Goal: Transaction & Acquisition: Purchase product/service

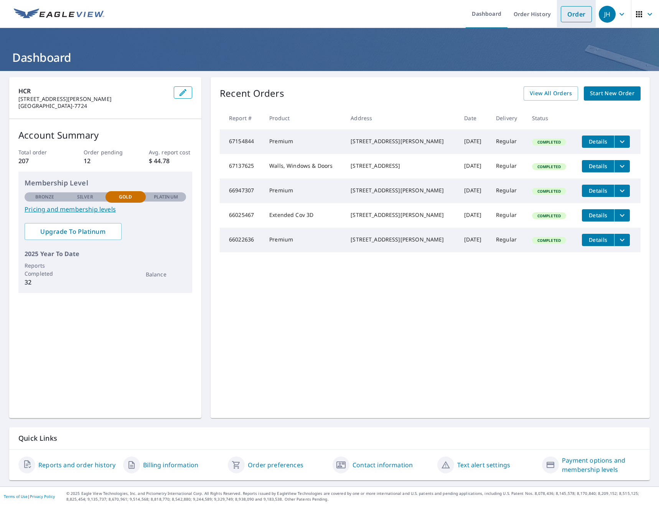
click at [572, 15] on link "Order" at bounding box center [576, 14] width 31 height 16
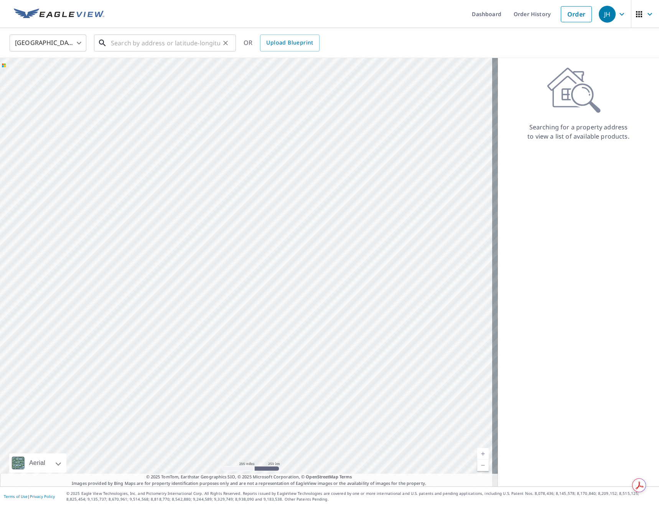
click at [185, 48] on input "text" at bounding box center [165, 42] width 109 height 21
paste input "[STREET_ADDRESS][PERSON_NAME][US_STATE]"
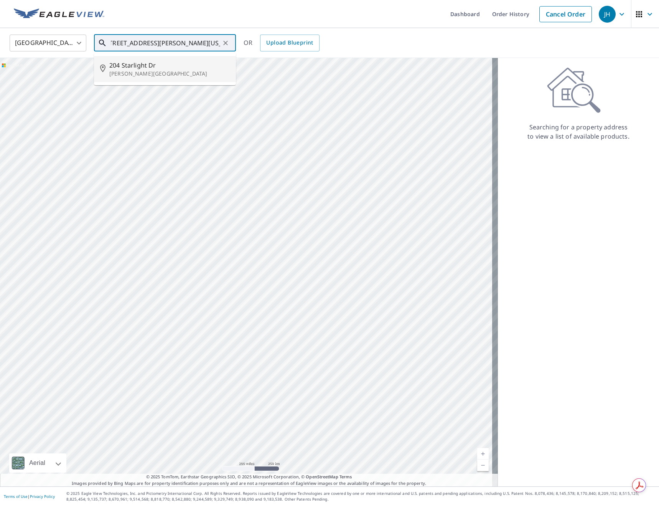
click at [121, 68] on span "204 Starlight Dr" at bounding box center [169, 65] width 121 height 9
type input "[STREET_ADDRESS][PERSON_NAME]"
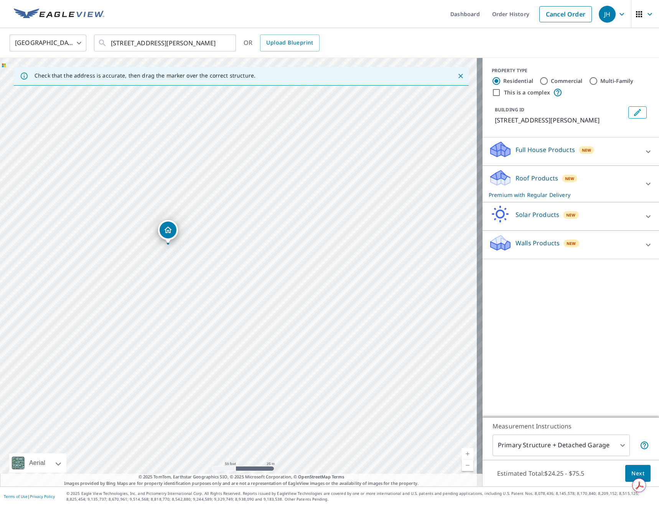
drag, startPoint x: 153, startPoint y: 194, endPoint x: 191, endPoint y: 300, distance: 112.4
click at [621, 0] on div at bounding box center [329, 0] width 659 height 0
click at [632, 477] on span "Next" at bounding box center [638, 474] width 13 height 10
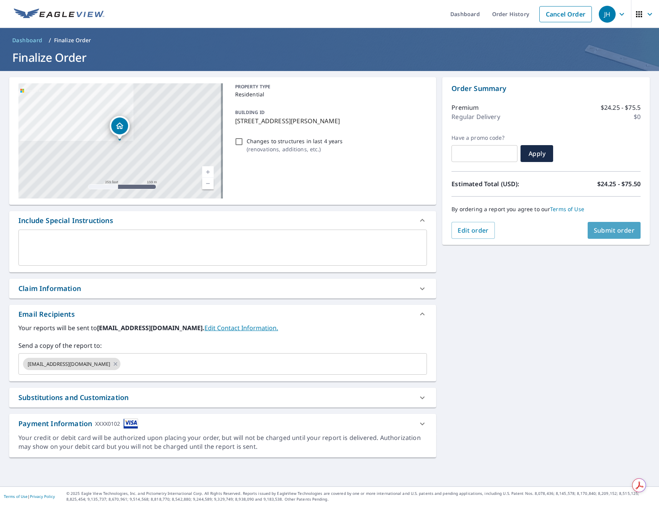
click at [631, 230] on button "Submit order" at bounding box center [614, 230] width 53 height 17
checkbox input "true"
